Goal: Information Seeking & Learning: Understand process/instructions

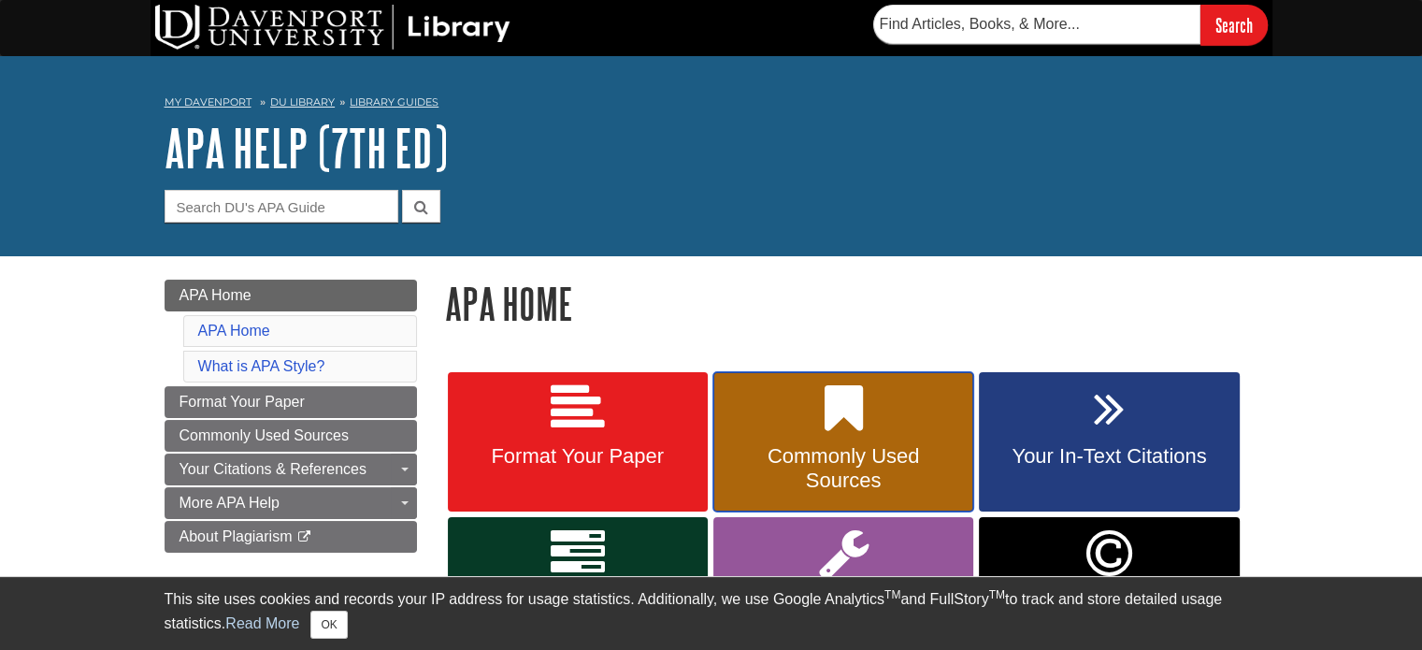
click at [852, 442] on link "Commonly Used Sources" at bounding box center [843, 442] width 260 height 140
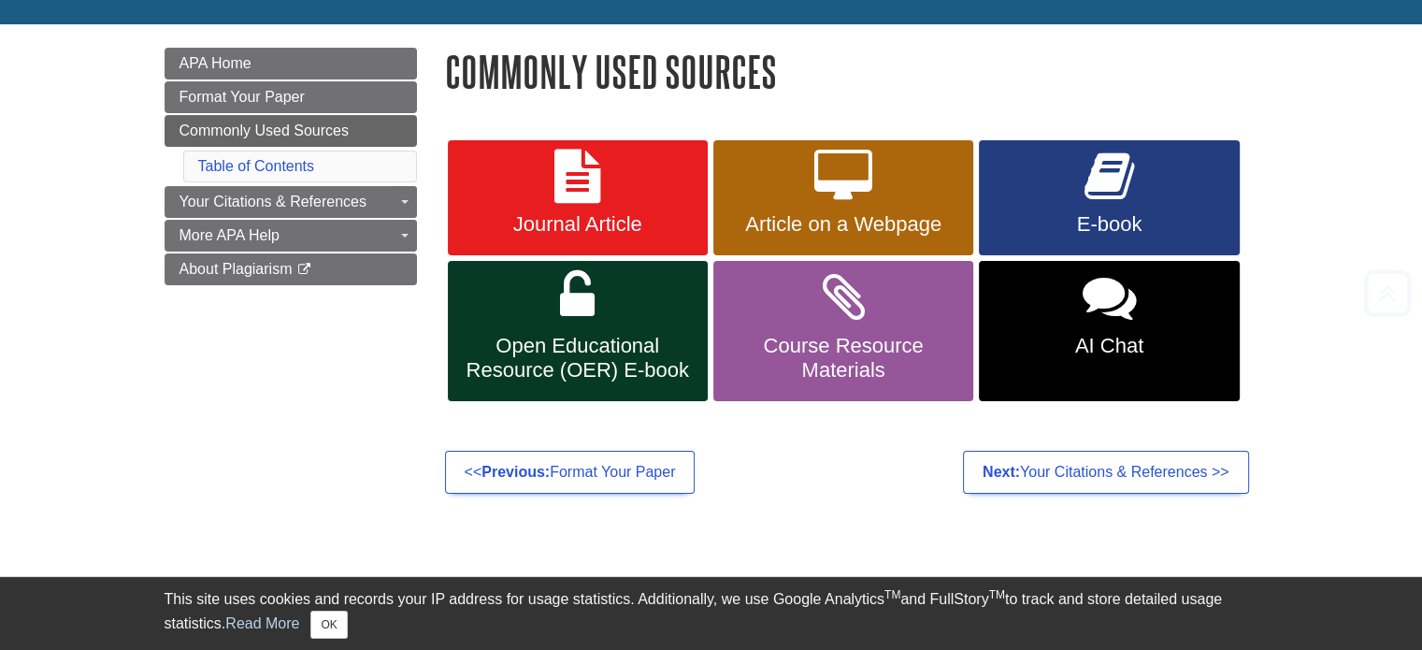
scroll to position [280, 0]
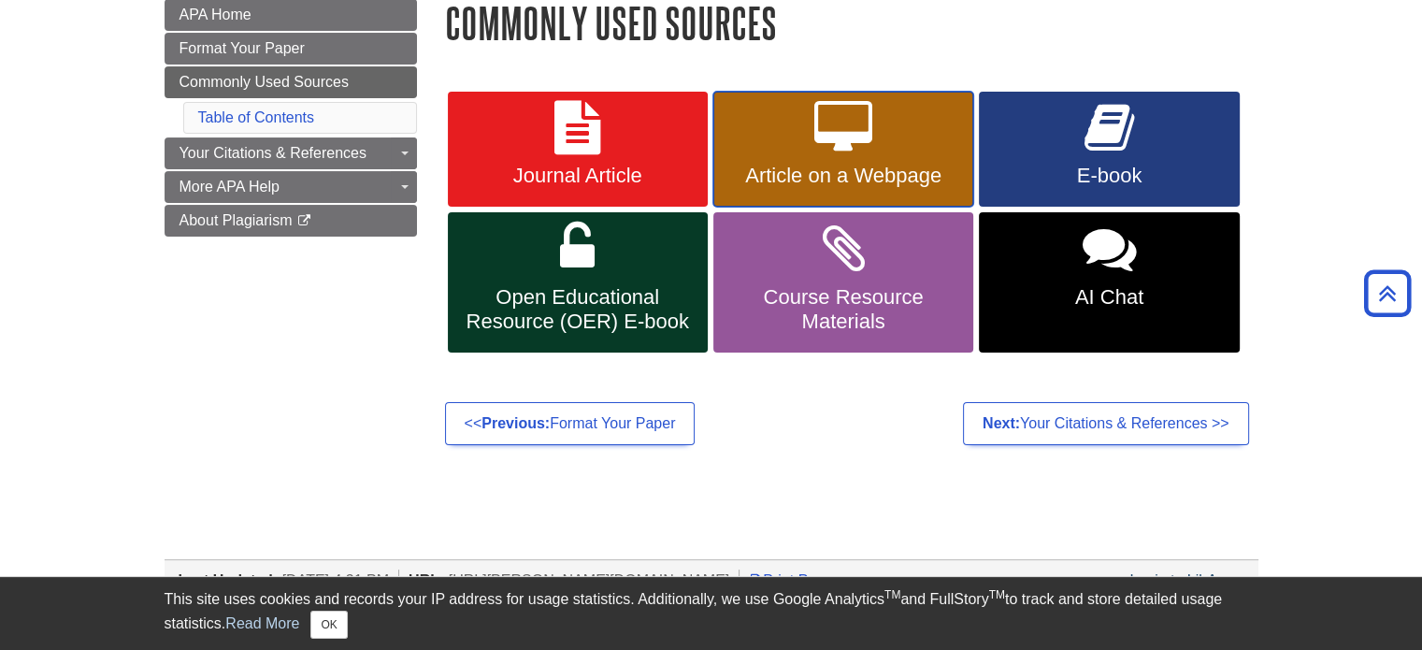
click at [882, 141] on link "Article on a Webpage" at bounding box center [843, 150] width 260 height 116
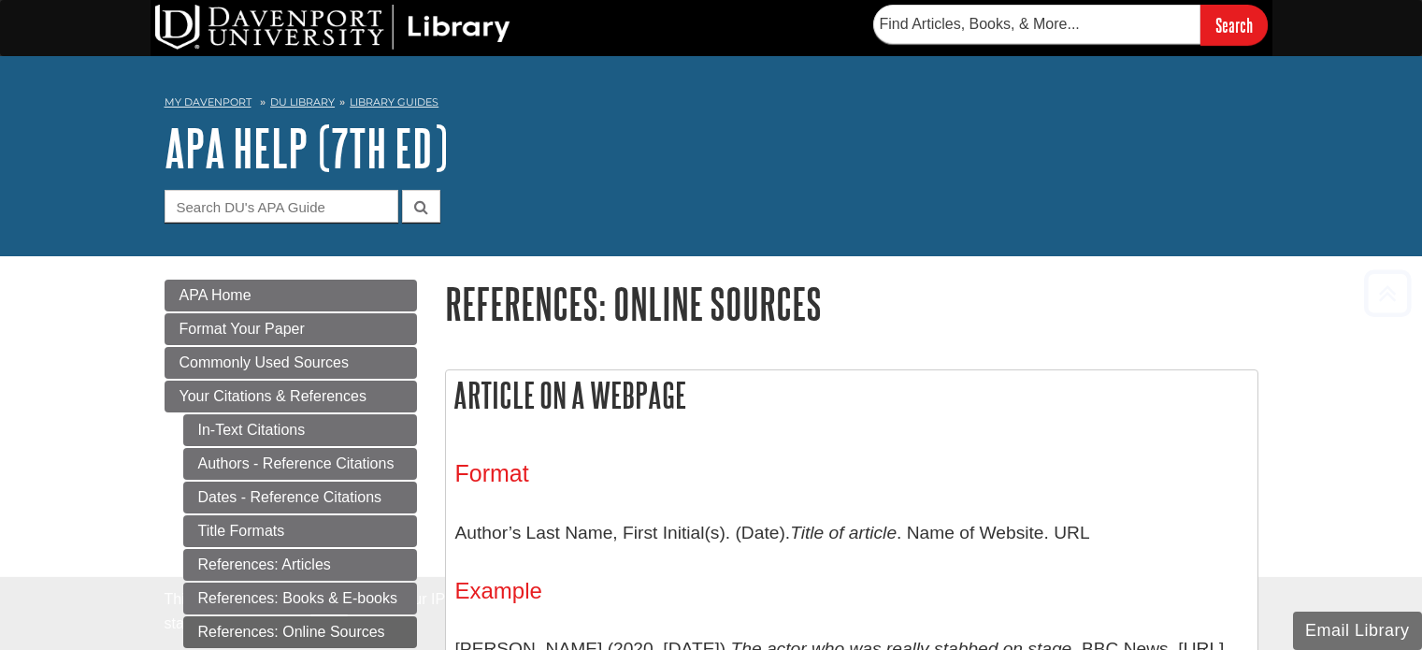
scroll to position [370, 0]
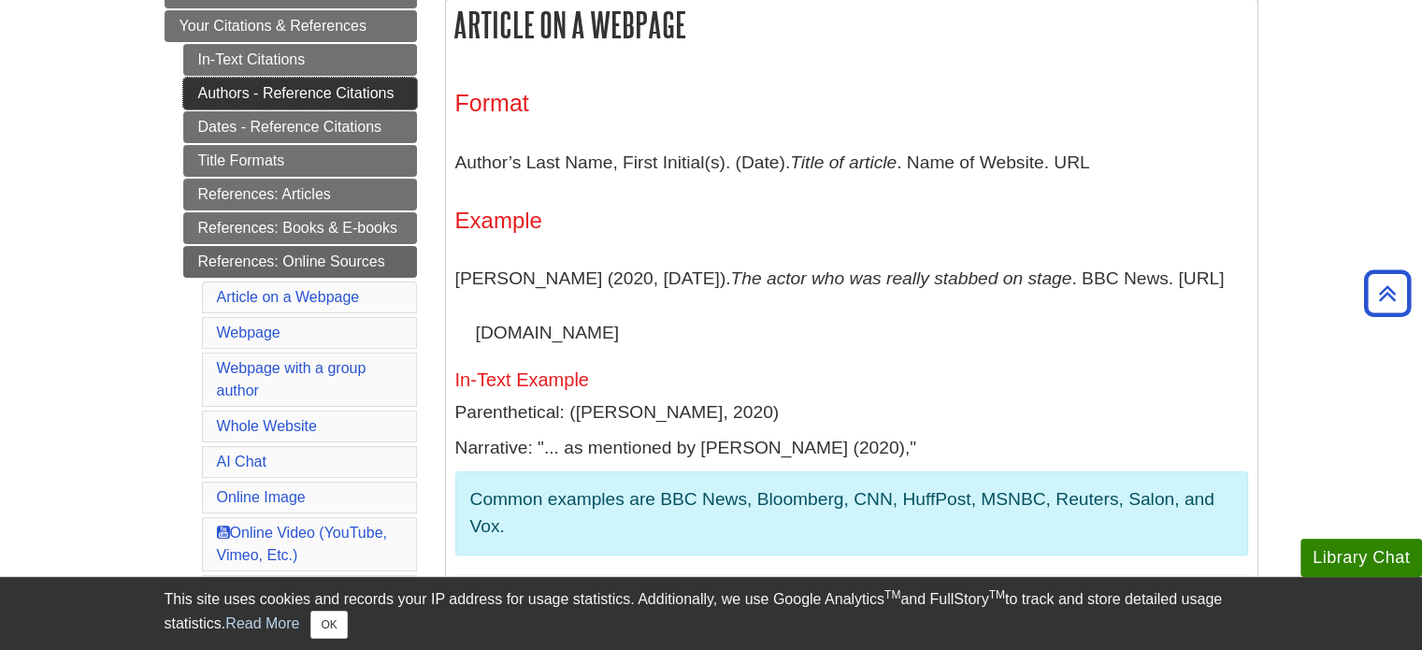
click at [367, 95] on link "Authors - Reference Citations" at bounding box center [300, 94] width 234 height 32
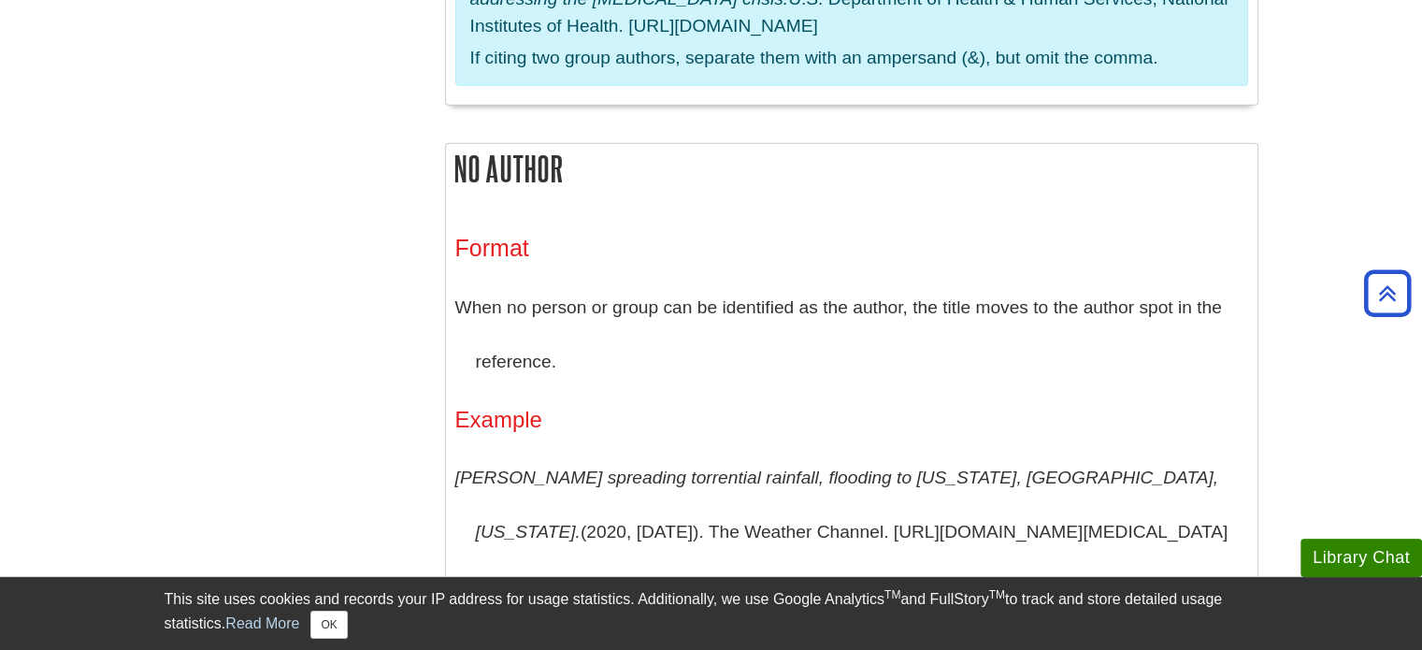
scroll to position [4860, 0]
